Goal: Transaction & Acquisition: Purchase product/service

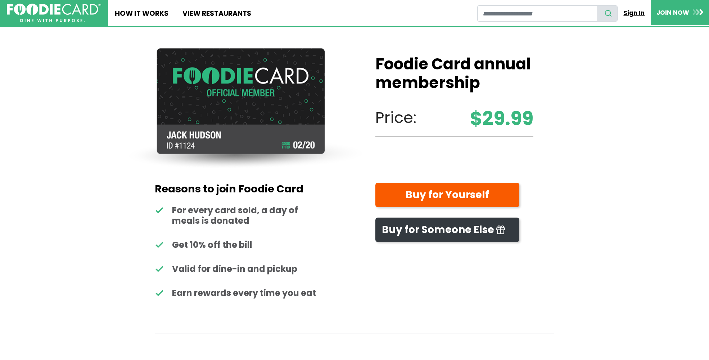
click at [635, 13] on link "Sign In" at bounding box center [633, 13] width 33 height 16
click at [452, 188] on link "Buy for Yourself" at bounding box center [447, 195] width 144 height 25
click at [212, 15] on link "View restaurants" at bounding box center [216, 13] width 82 height 26
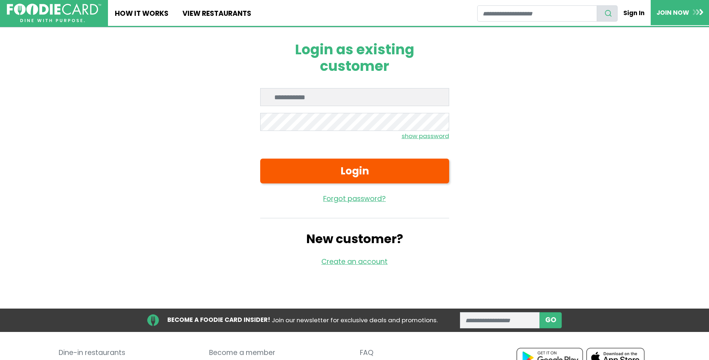
click at [301, 95] on input "Enter email" at bounding box center [354, 97] width 189 height 18
click at [431, 97] on input "Enter email" at bounding box center [354, 97] width 189 height 18
click at [523, 105] on div "Login as existing customer Enter email Enter password show password Login Forgo…" at bounding box center [355, 154] width 504 height 254
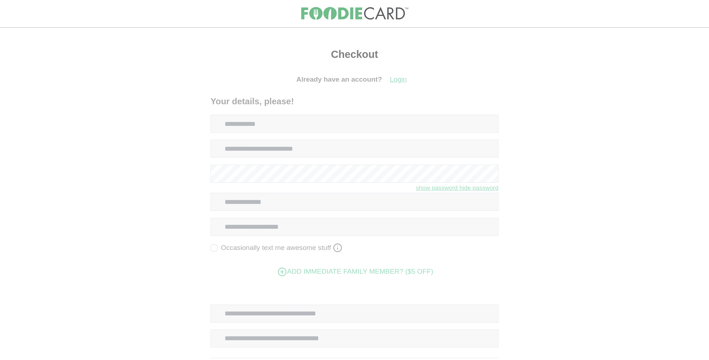
select select
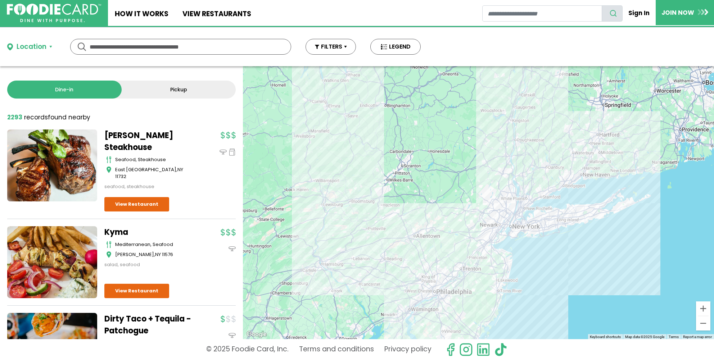
click at [211, 46] on input "text" at bounding box center [181, 46] width 182 height 15
type input "*******"
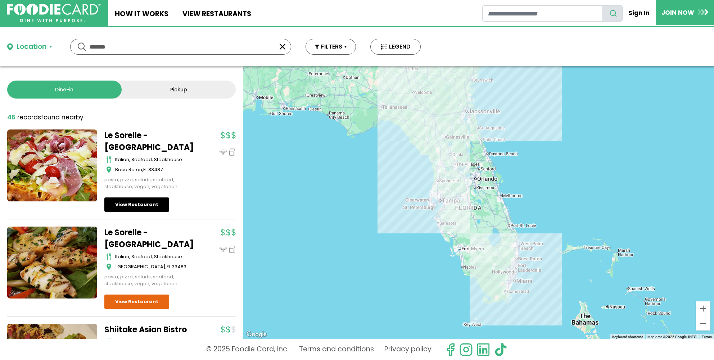
click at [143, 202] on link "View Restaurant" at bounding box center [136, 204] width 65 height 14
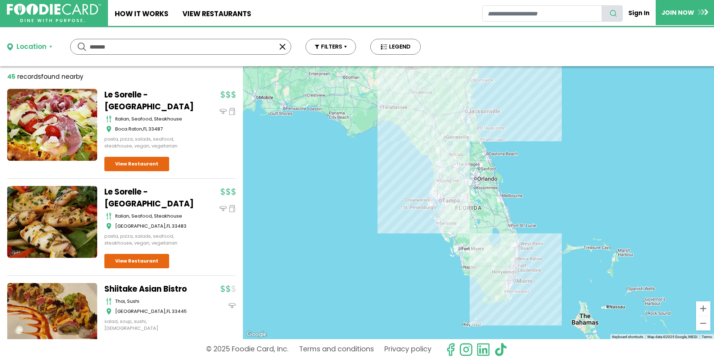
scroll to position [42, 0]
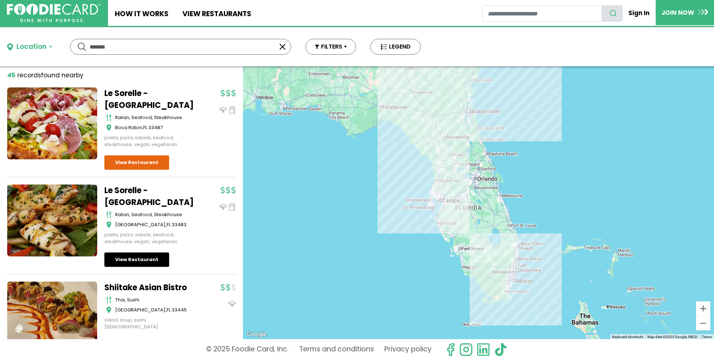
click at [134, 256] on link "View Restaurant" at bounding box center [136, 260] width 65 height 14
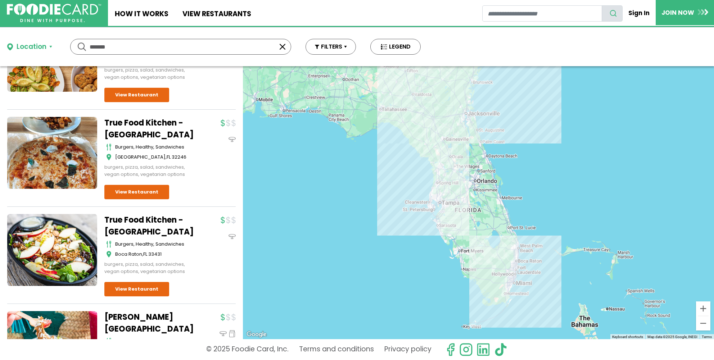
scroll to position [2039, 0]
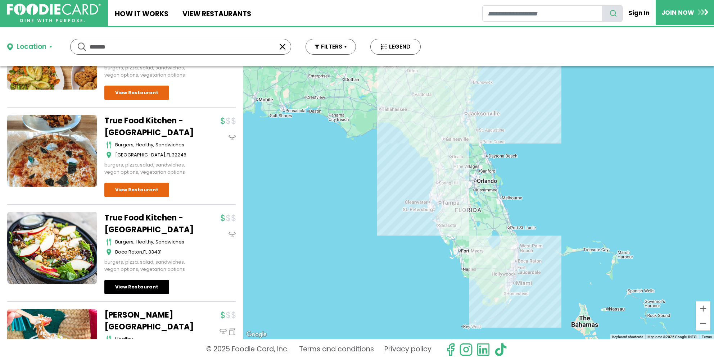
click at [139, 280] on link "View Restaurant" at bounding box center [136, 287] width 65 height 14
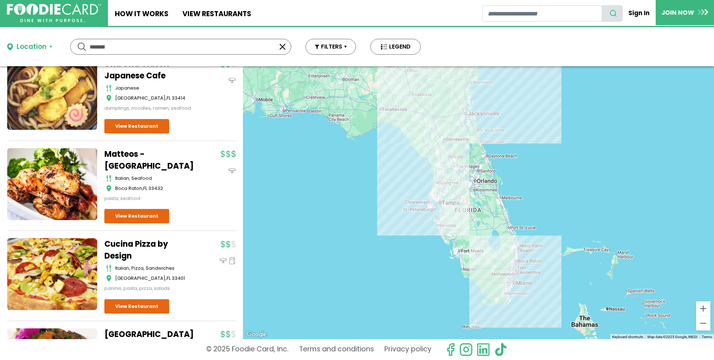
scroll to position [3020, 0]
click at [132, 209] on link "View Restaurant" at bounding box center [136, 216] width 65 height 14
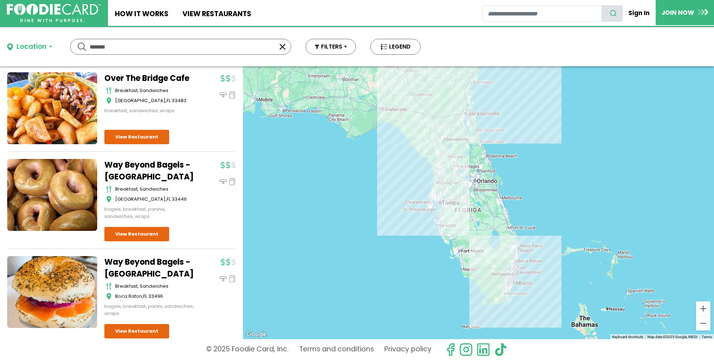
scroll to position [3540, 0]
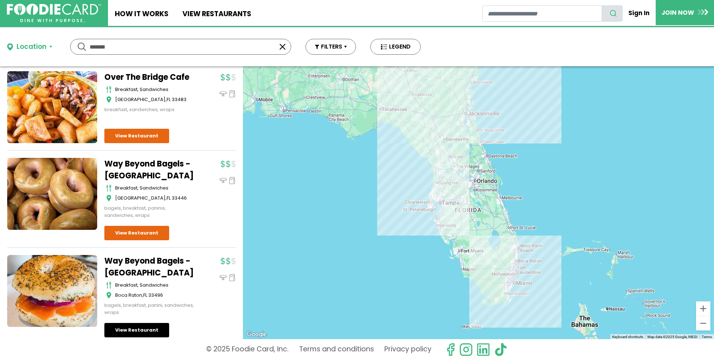
click at [136, 323] on link "View Restaurant" at bounding box center [136, 330] width 65 height 14
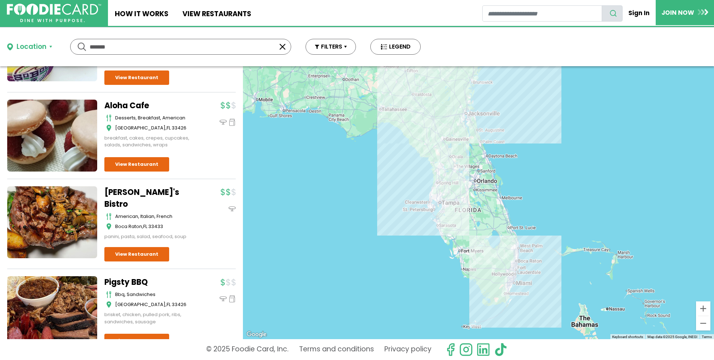
scroll to position [0, 0]
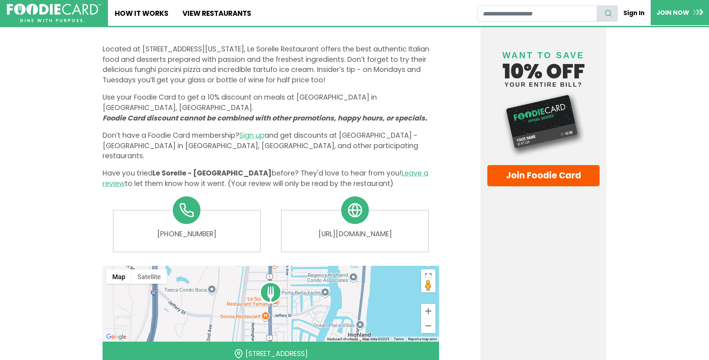
scroll to position [306, 0]
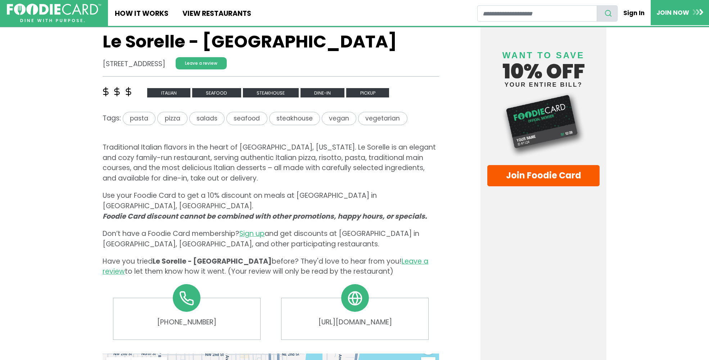
scroll to position [212, 0]
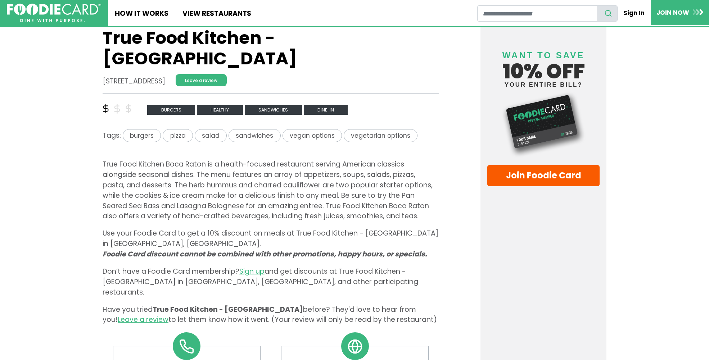
scroll to position [214, 0]
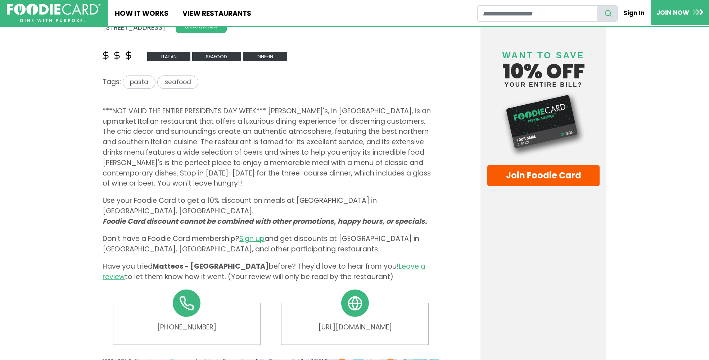
scroll to position [259, 0]
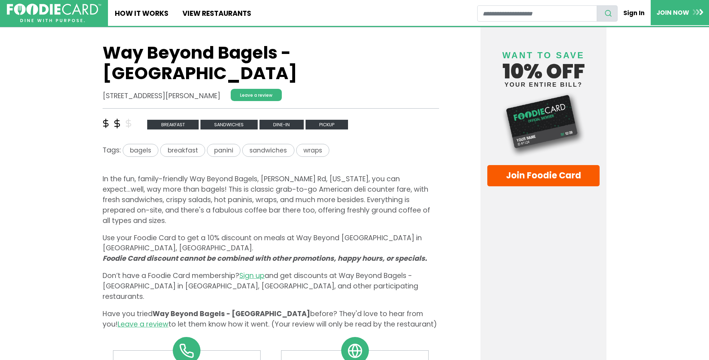
scroll to position [200, 0]
